Goal: Information Seeking & Learning: Learn about a topic

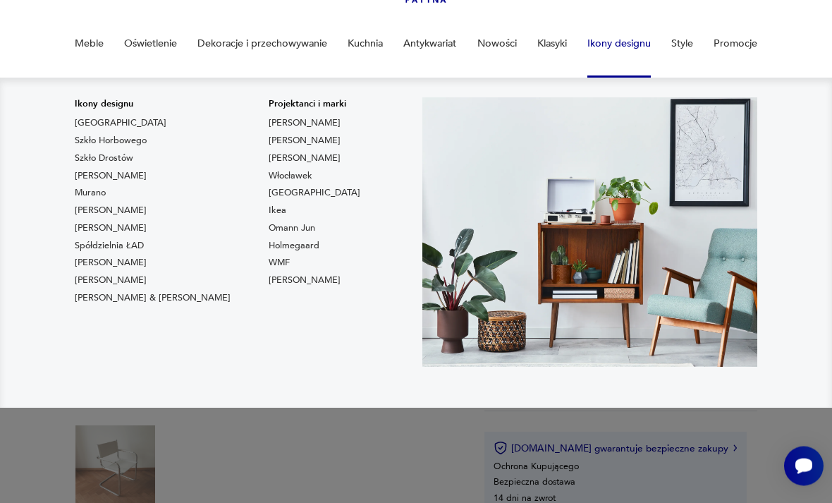
scroll to position [111, 0]
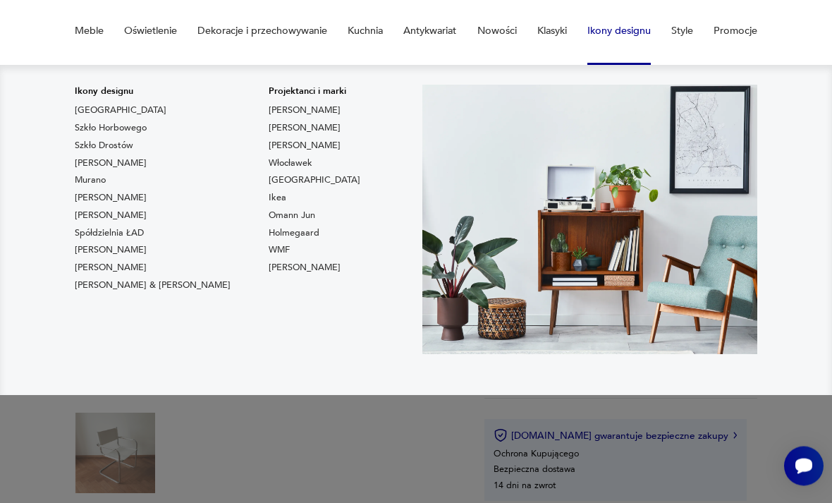
click at [126, 251] on link "[PERSON_NAME]" at bounding box center [111, 250] width 72 height 13
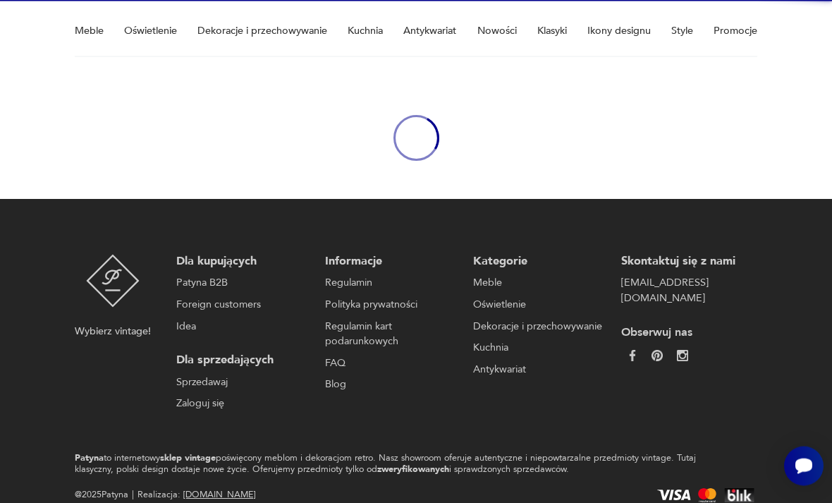
scroll to position [112, 0]
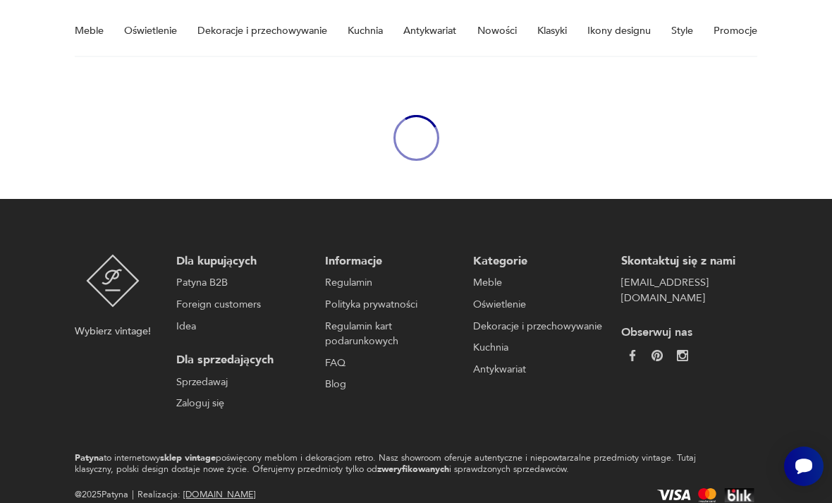
type input "******"
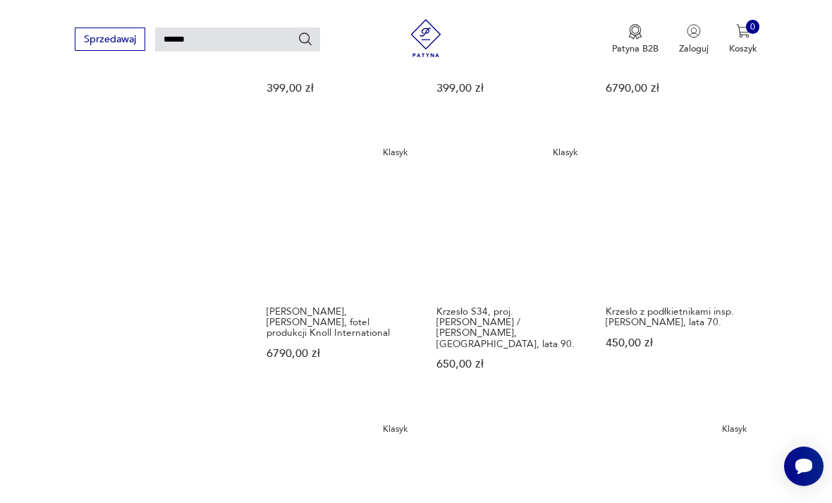
scroll to position [1004, 0]
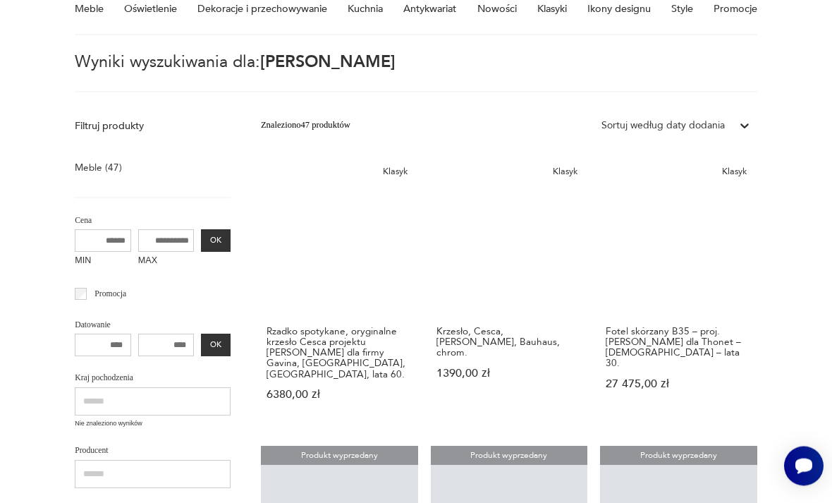
scroll to position [148, 0]
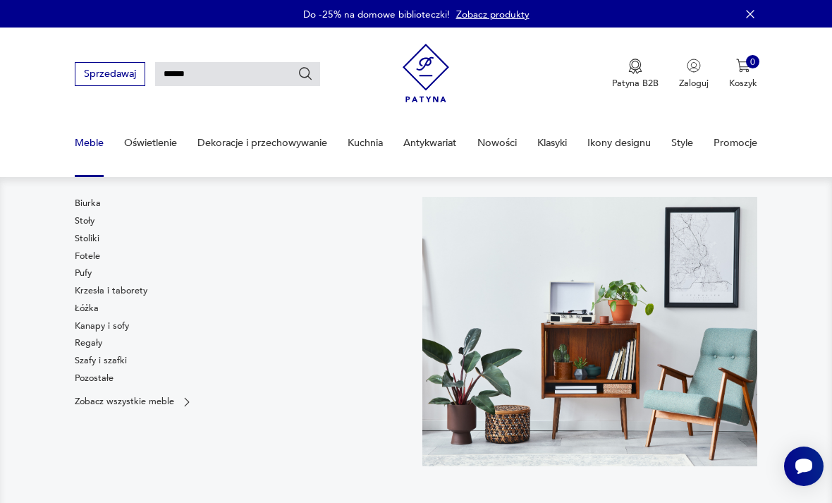
click at [100, 259] on link "Fotele" at bounding box center [87, 256] width 25 height 13
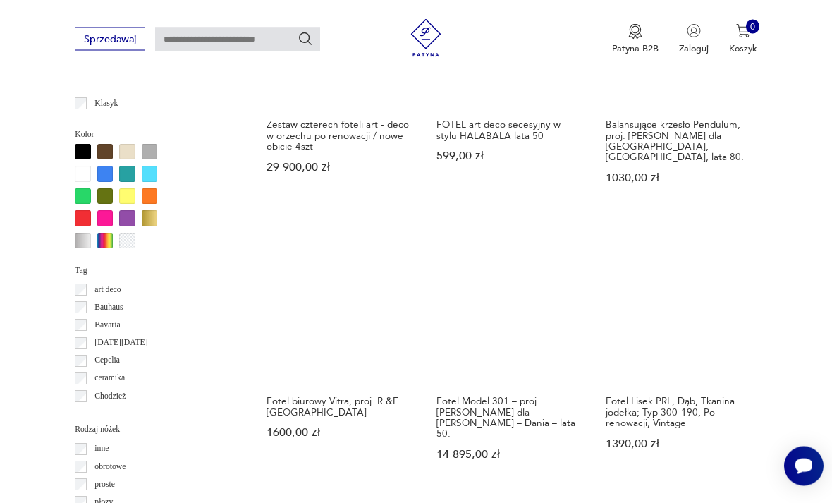
scroll to position [1191, 0]
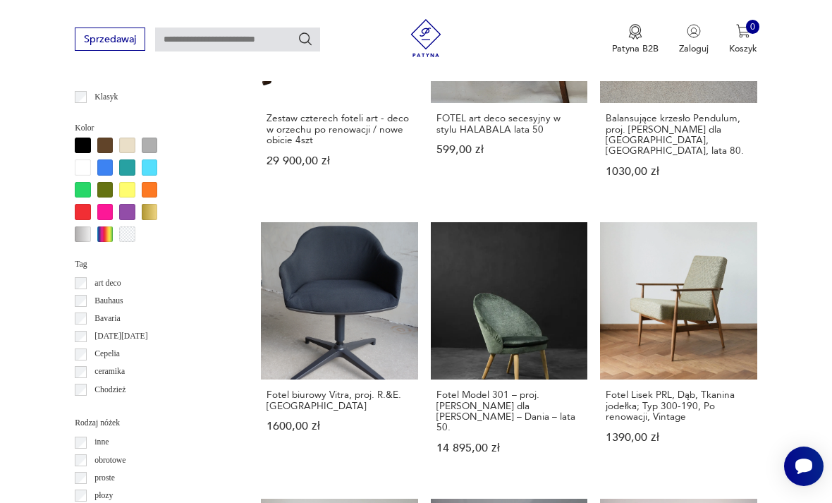
click at [88, 292] on label "Bauhaus" at bounding box center [105, 301] width 37 height 18
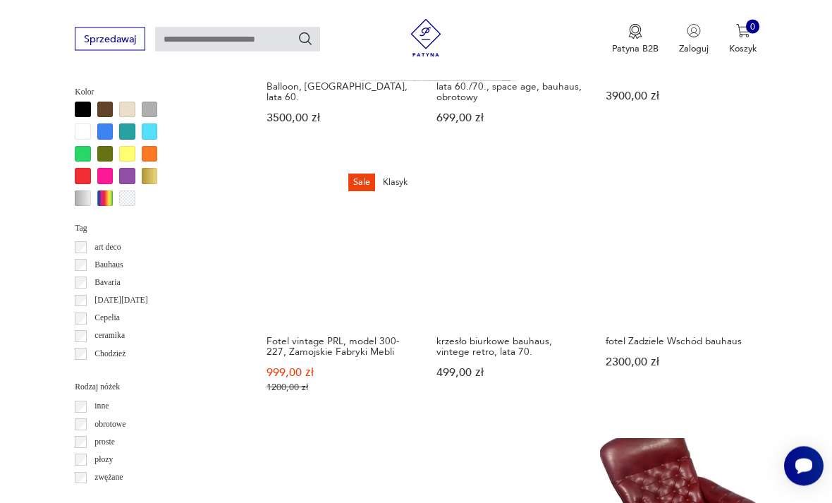
scroll to position [1241, 0]
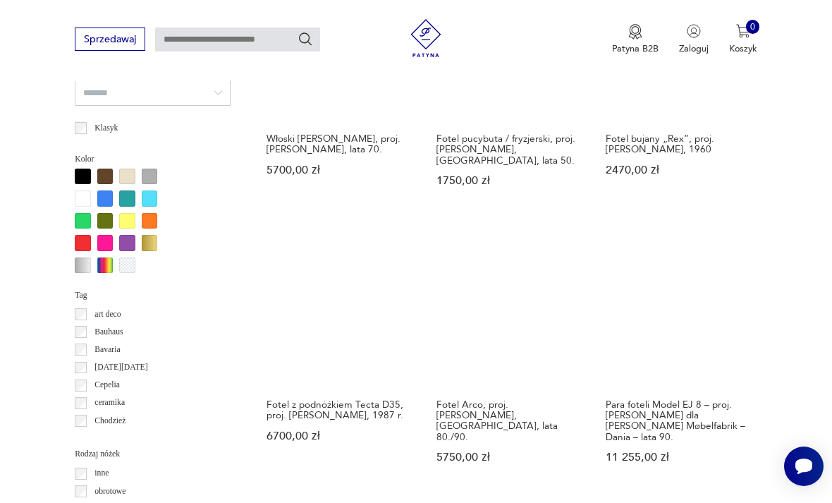
scroll to position [1195, 0]
